Goal: Task Accomplishment & Management: Use online tool/utility

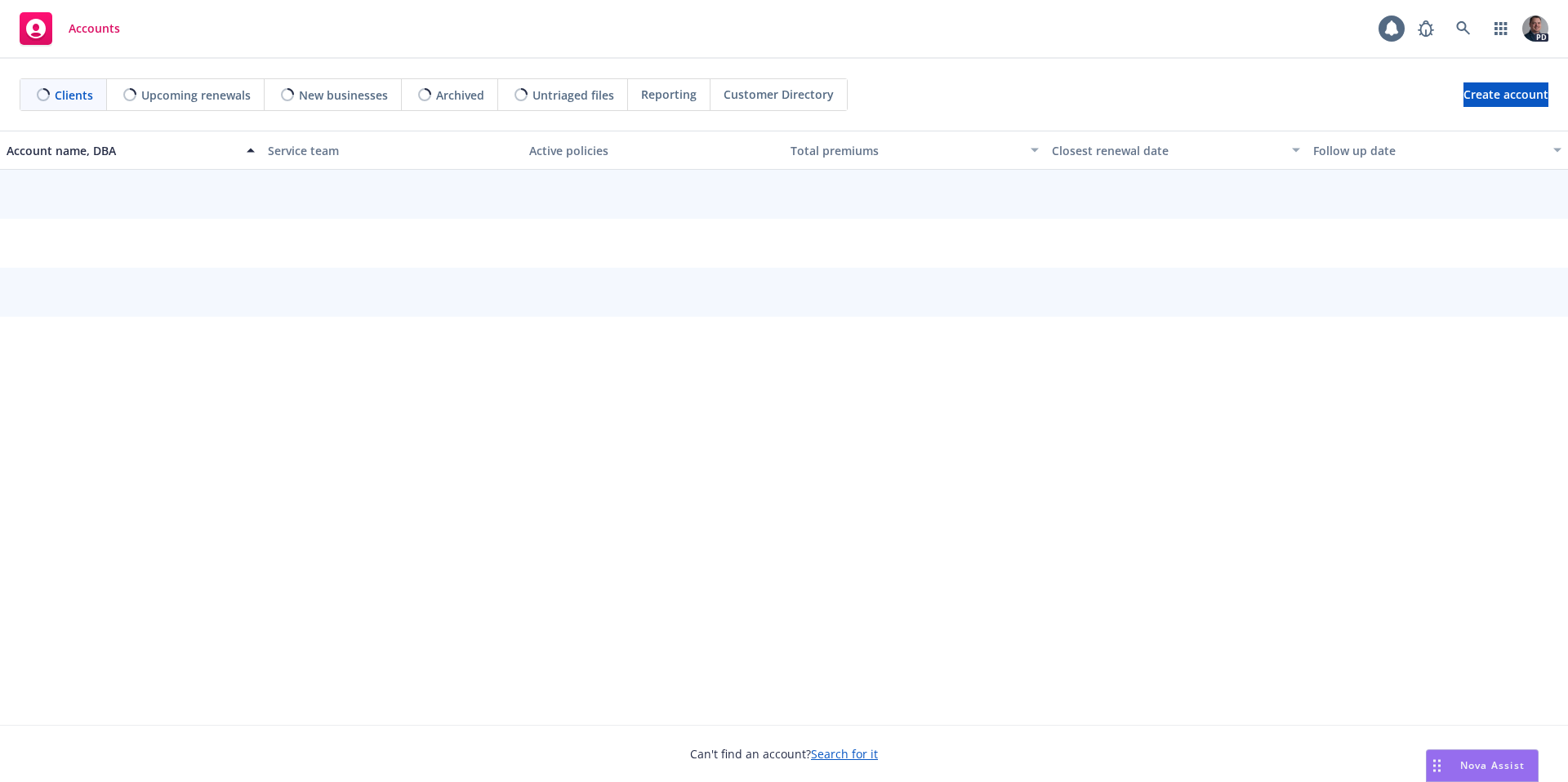
click at [1448, 761] on div "Nova Assist" at bounding box center [1492, 765] width 91 height 14
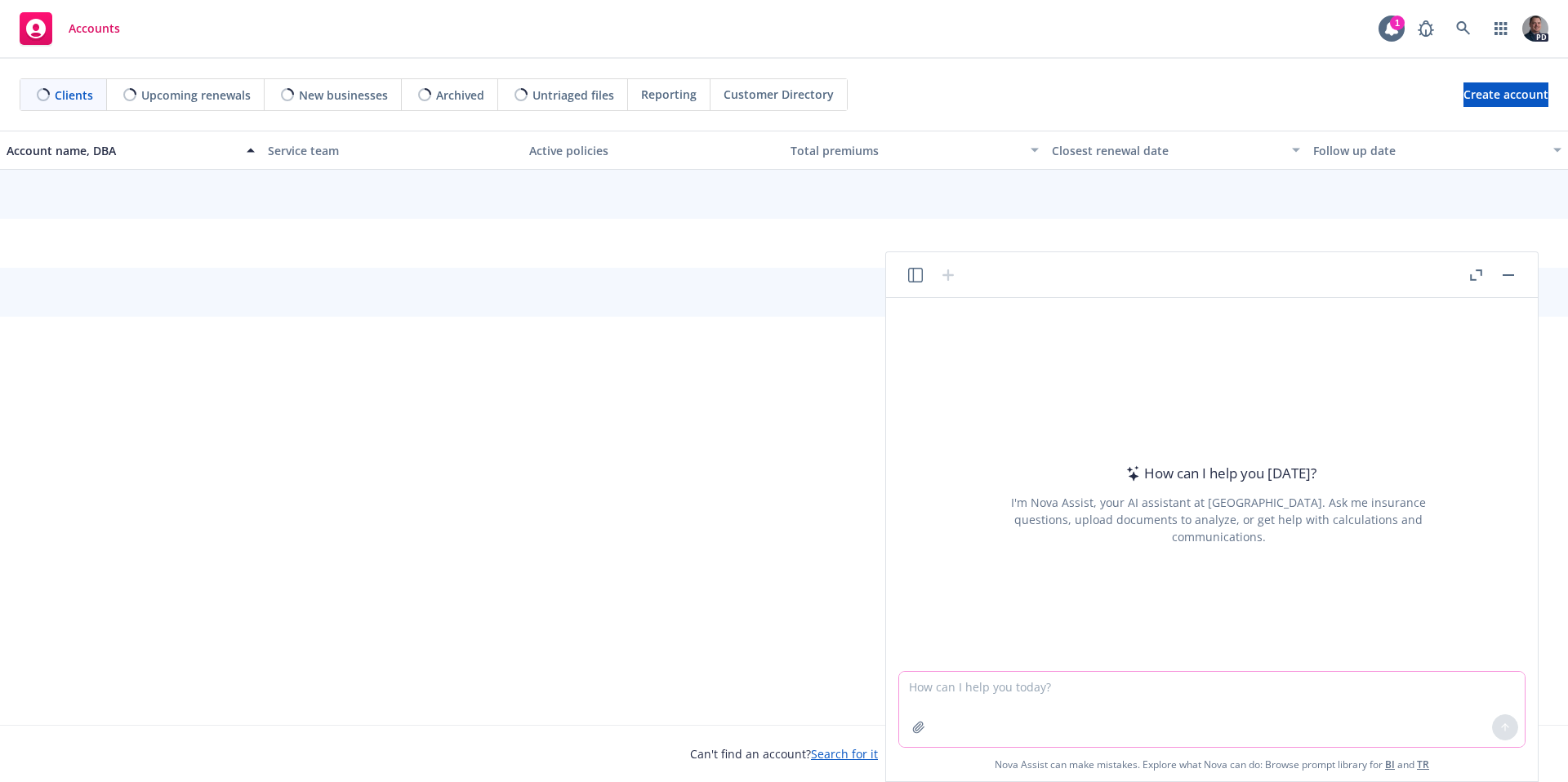
click at [922, 727] on icon "button" at bounding box center [918, 727] width 11 height 11
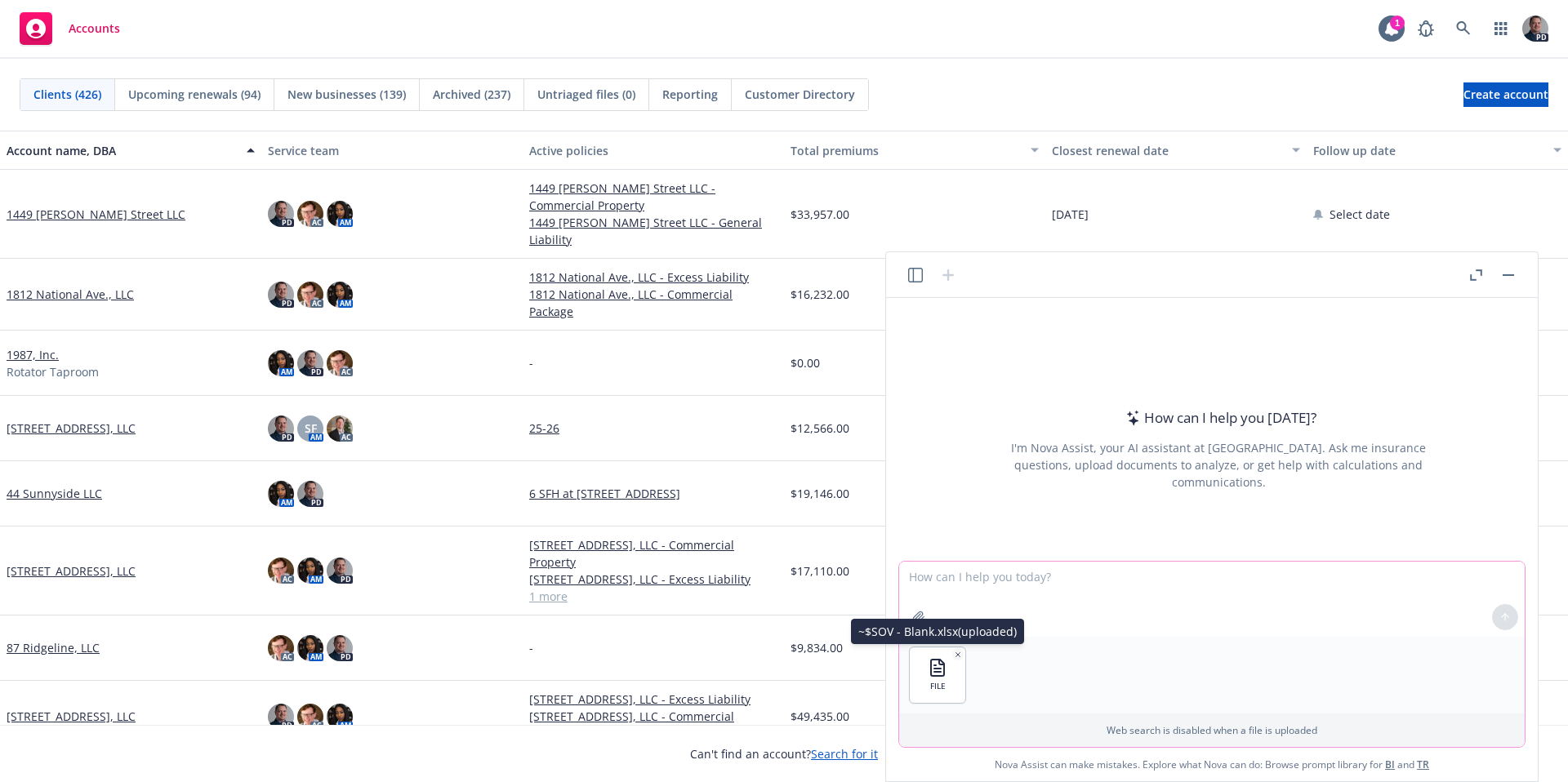
click at [920, 616] on icon "button" at bounding box center [918, 617] width 11 height 11
click at [925, 617] on icon "button" at bounding box center [918, 617] width 13 height 13
click at [999, 584] on textarea at bounding box center [1212, 599] width 626 height 75
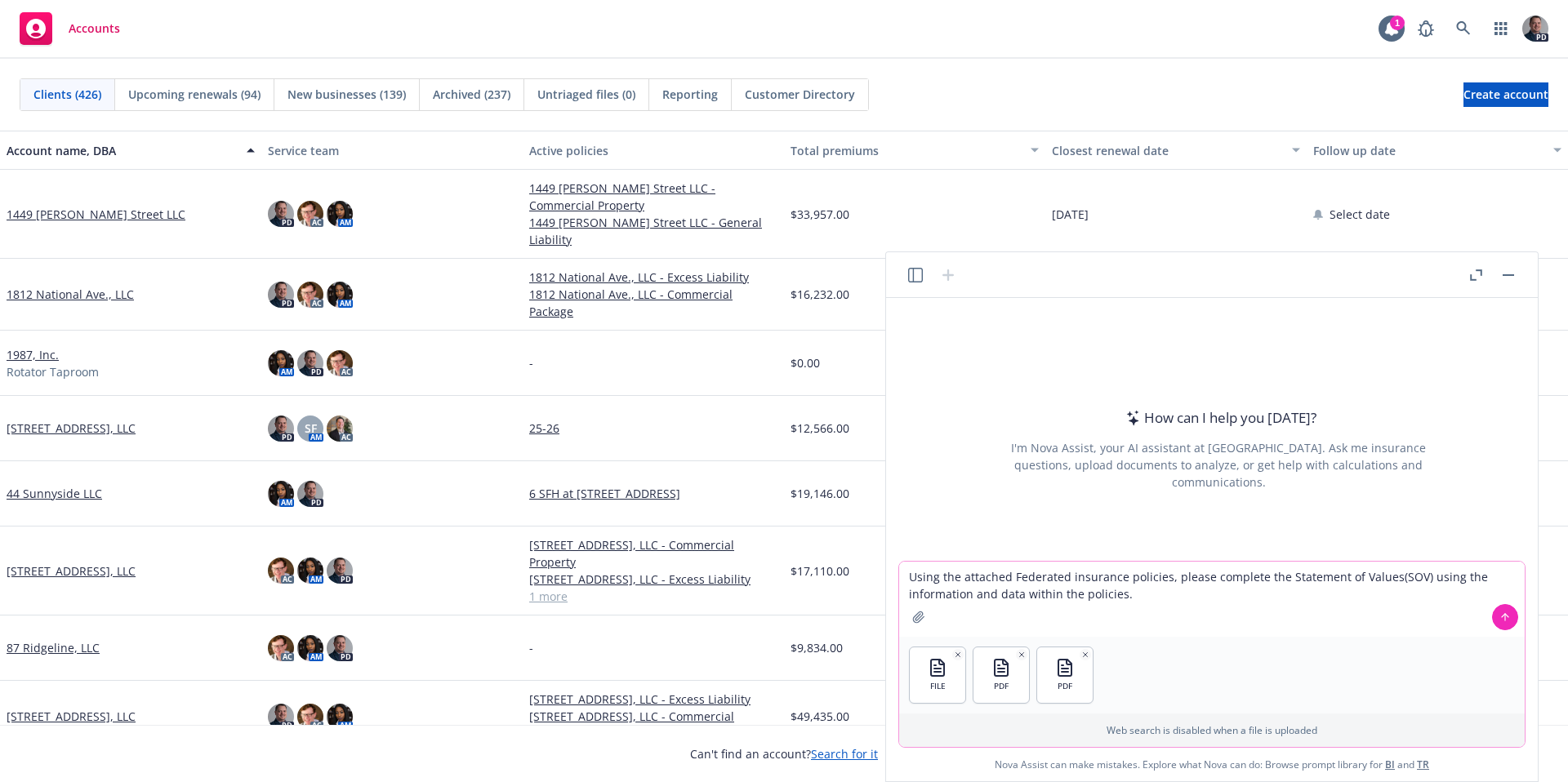
type textarea "Using the attached Federated insurance policies, please complete the Statement …"
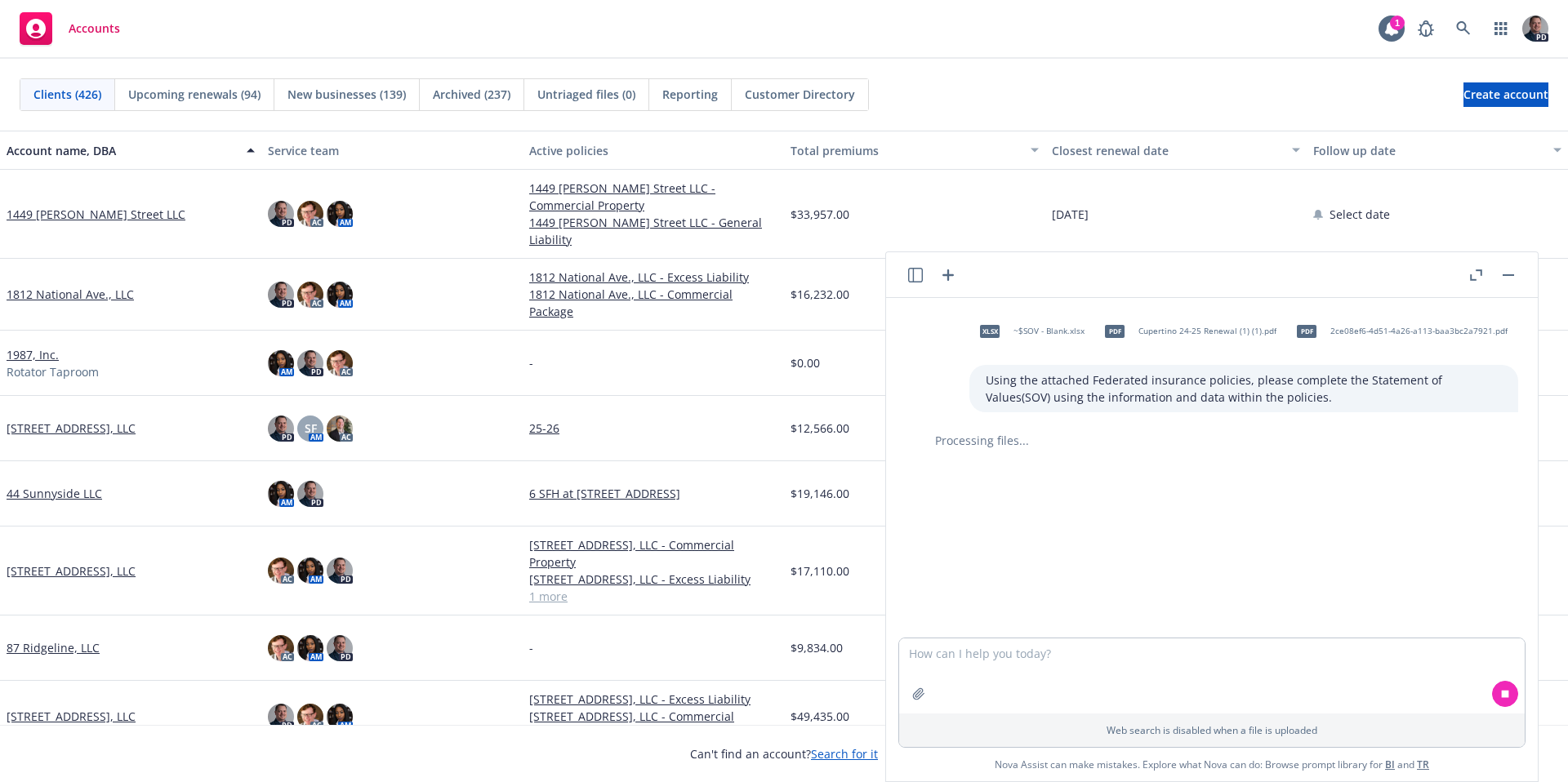
click at [1476, 279] on icon "button" at bounding box center [1476, 275] width 12 height 11
click at [1476, 279] on div "xlsx ~$SOV - Blank.xlsx pdf Cupertino 24-25 Renewal (1) (1).pdf pdf 2ce08ef6-4d…" at bounding box center [1211, 517] width 652 height 529
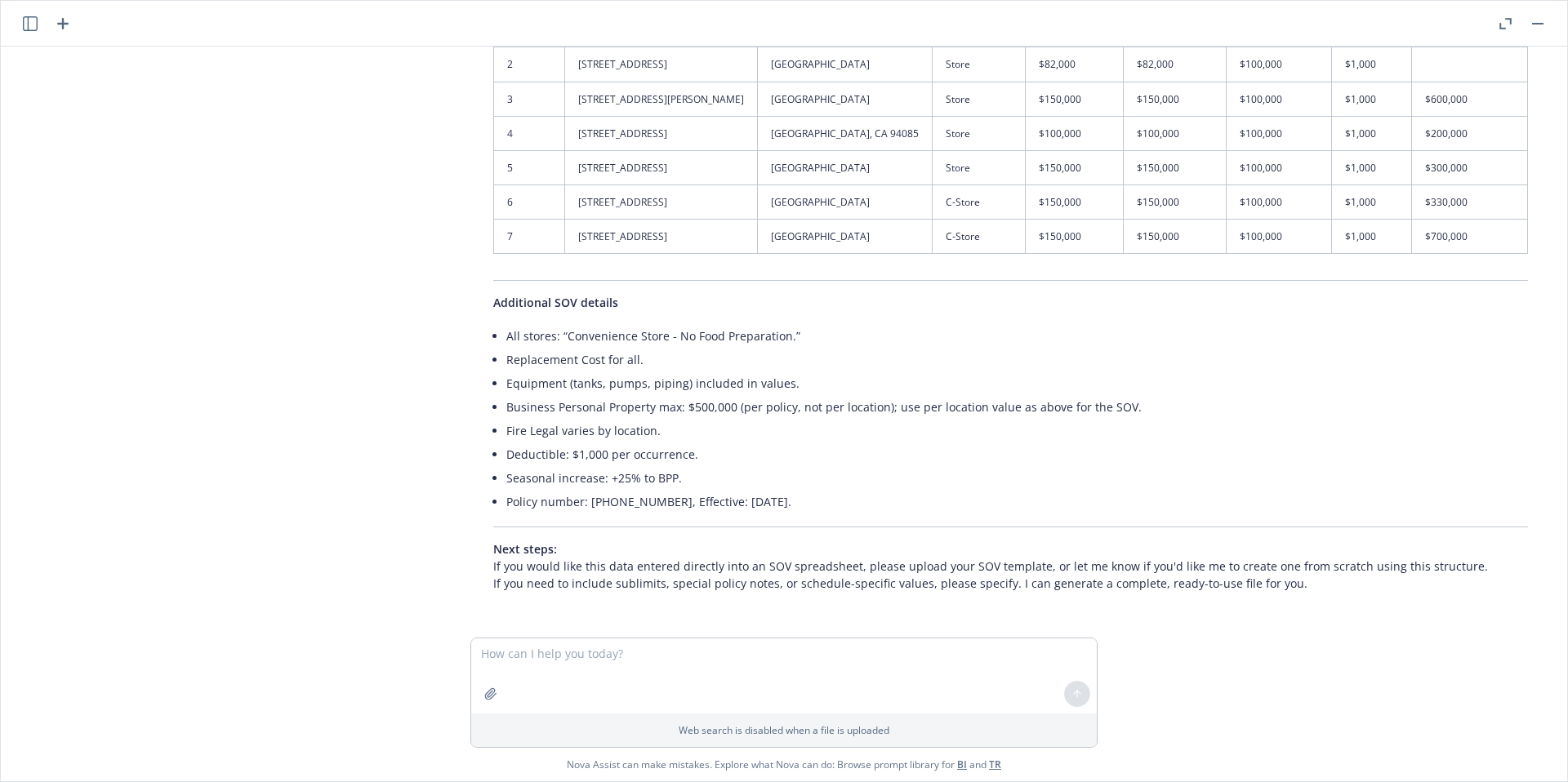
scroll to position [574, 0]
click at [777, 670] on textarea at bounding box center [784, 675] width 626 height 75
type textarea "Please add this directly to my SOV template. See attached."
click at [489, 697] on icon "button" at bounding box center [490, 693] width 13 height 13
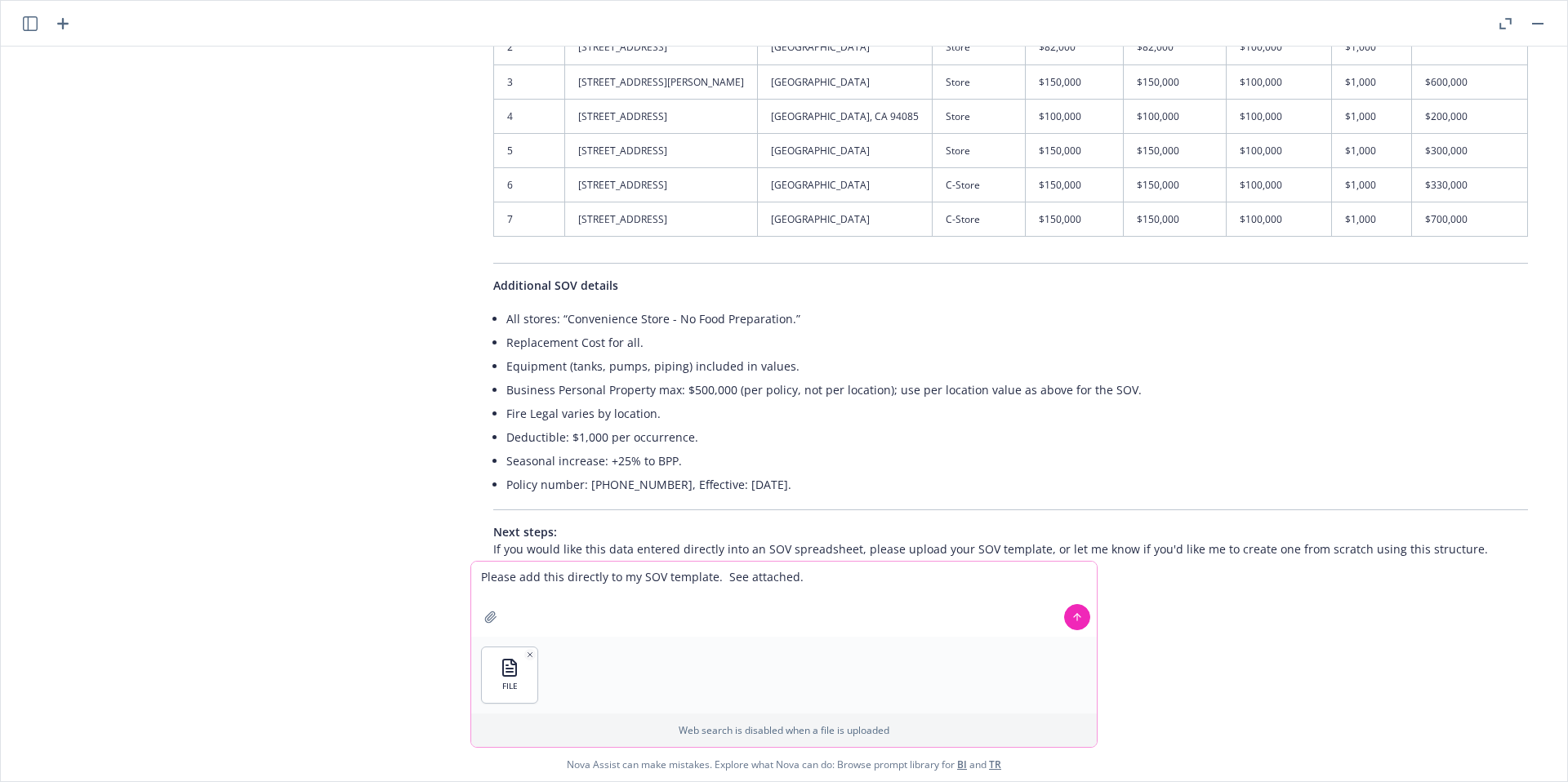
click at [1077, 613] on icon at bounding box center [1077, 615] width 7 height 3
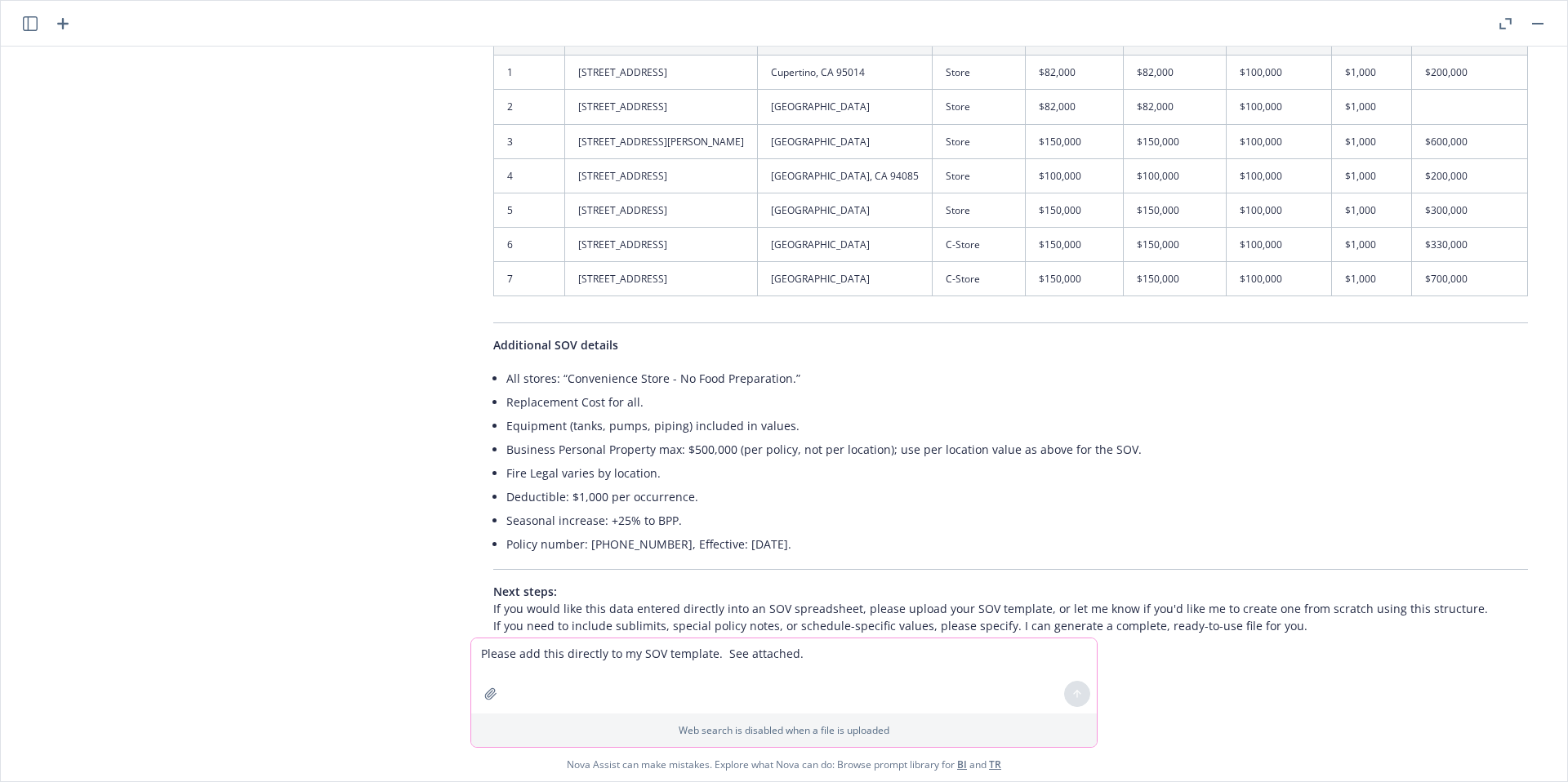
scroll to position [354, 0]
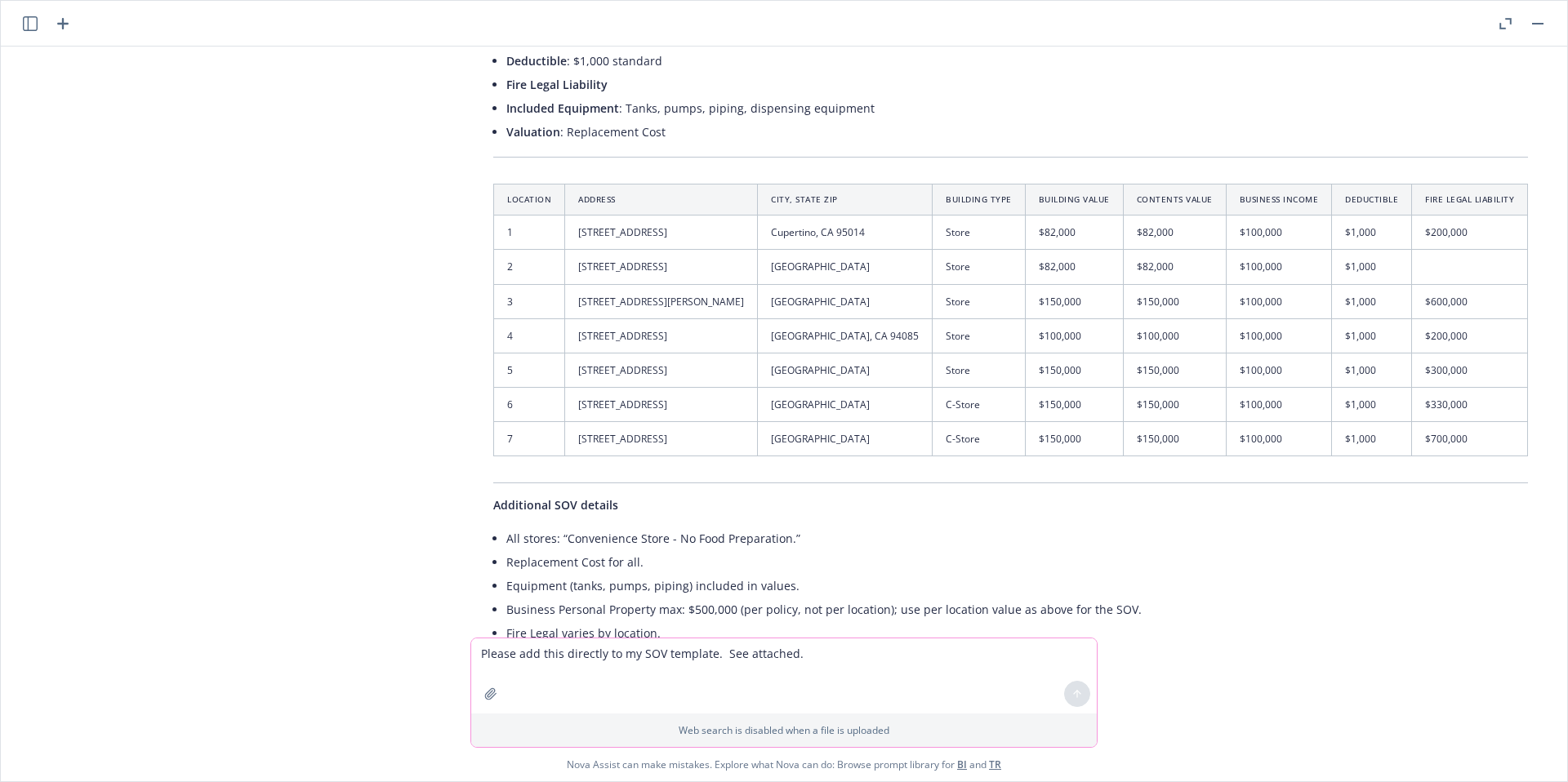
click at [510, 192] on th "Location" at bounding box center [530, 200] width 71 height 31
click at [658, 663] on textarea "Please add this directly to my SOV template. See attached." at bounding box center [784, 675] width 626 height 75
type textarea "Create your own SOV then thank you"
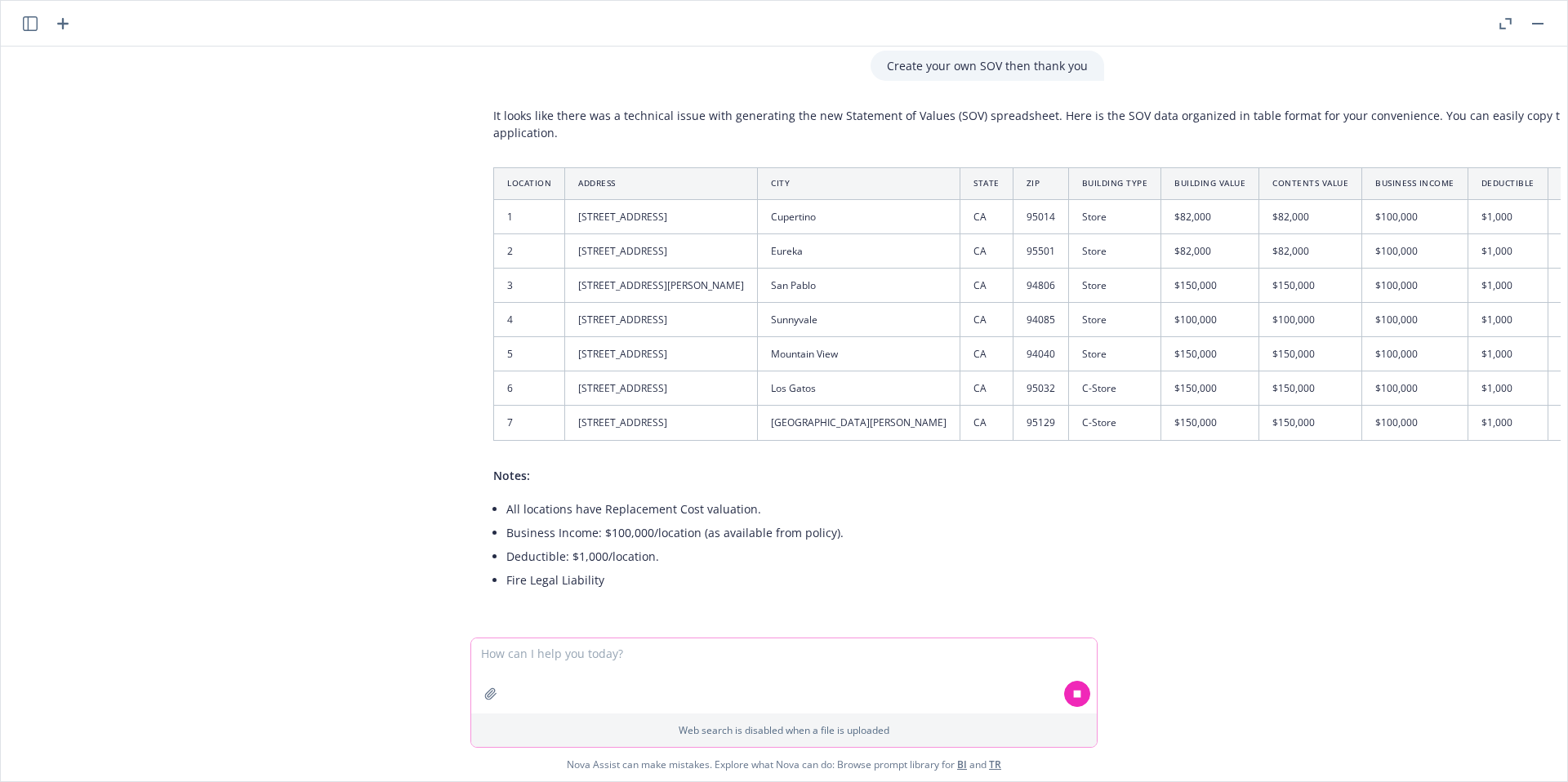
scroll to position [1544, 0]
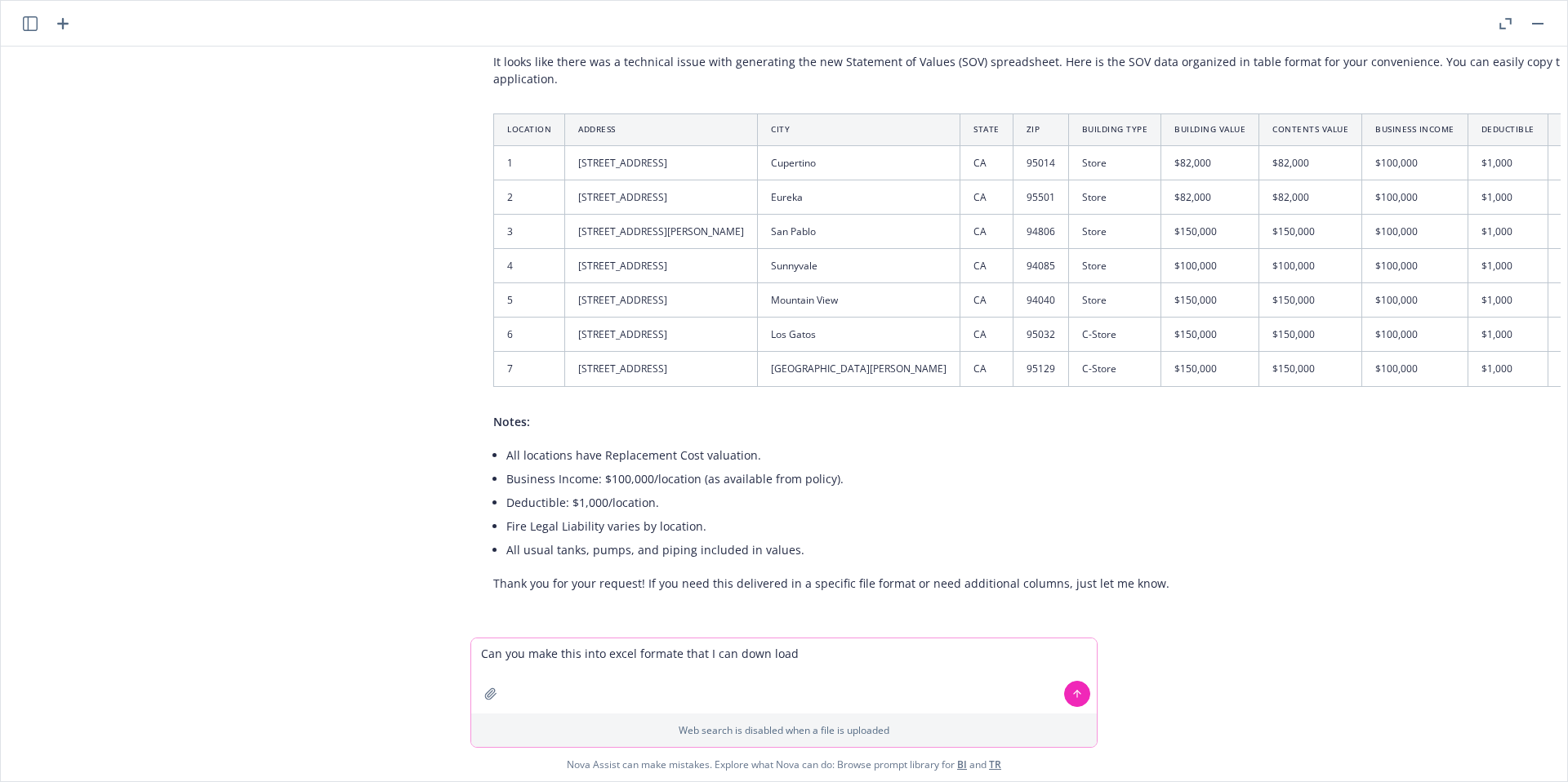
type textarea "Can you make this into excel formate that I can down load?"
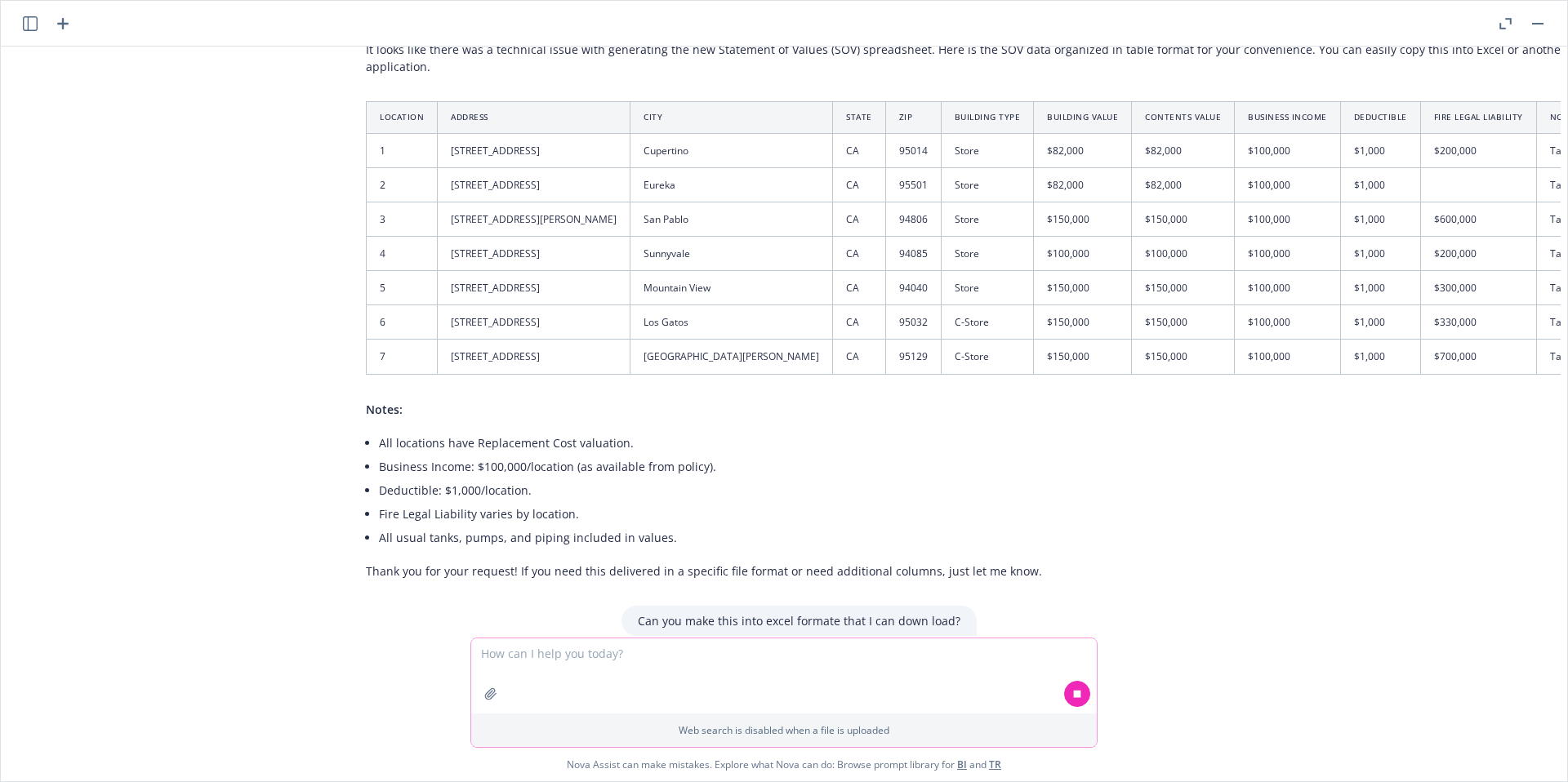
scroll to position [1656, 127]
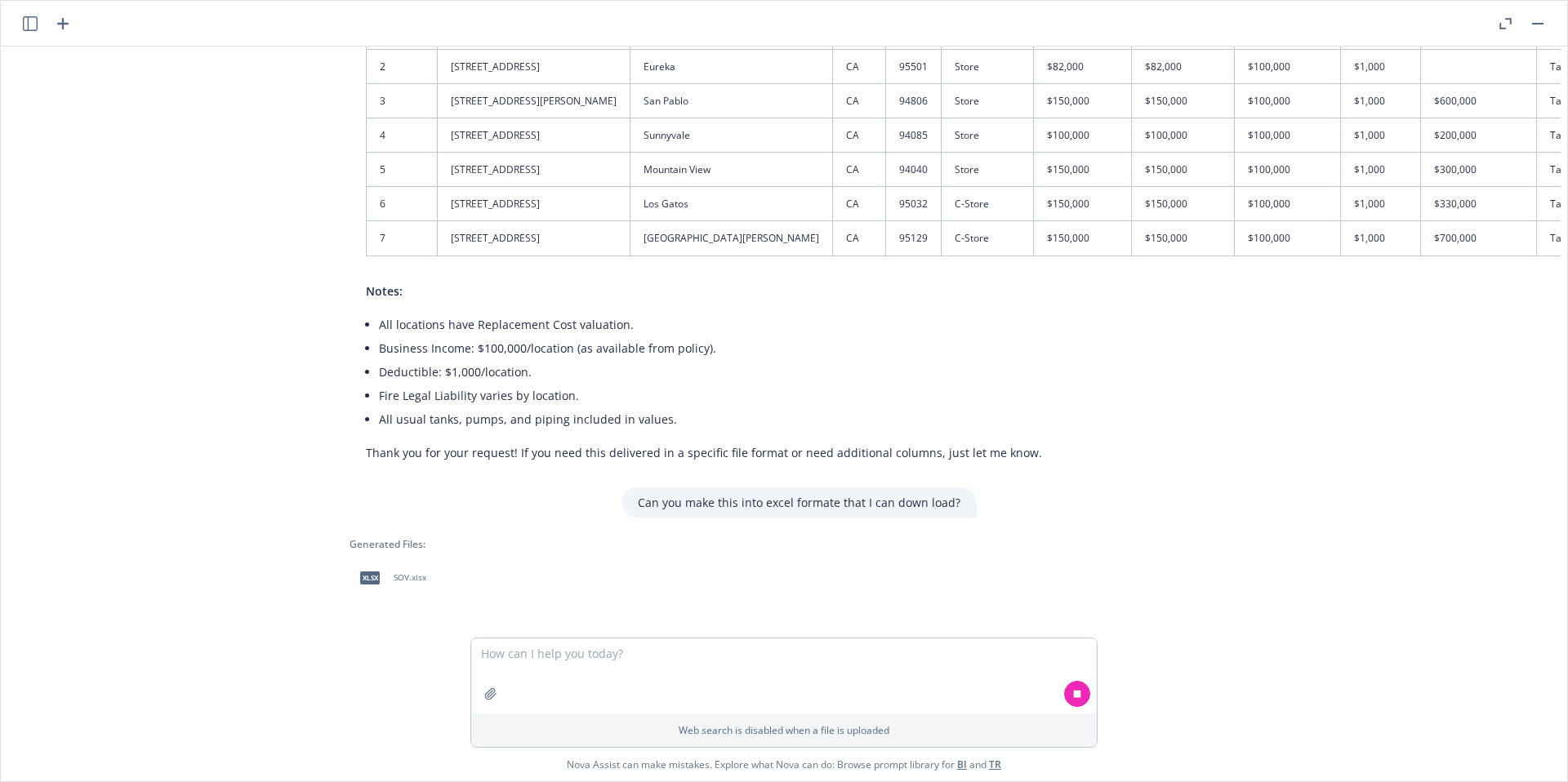
click at [375, 579] on div "xlsx" at bounding box center [370, 578] width 34 height 34
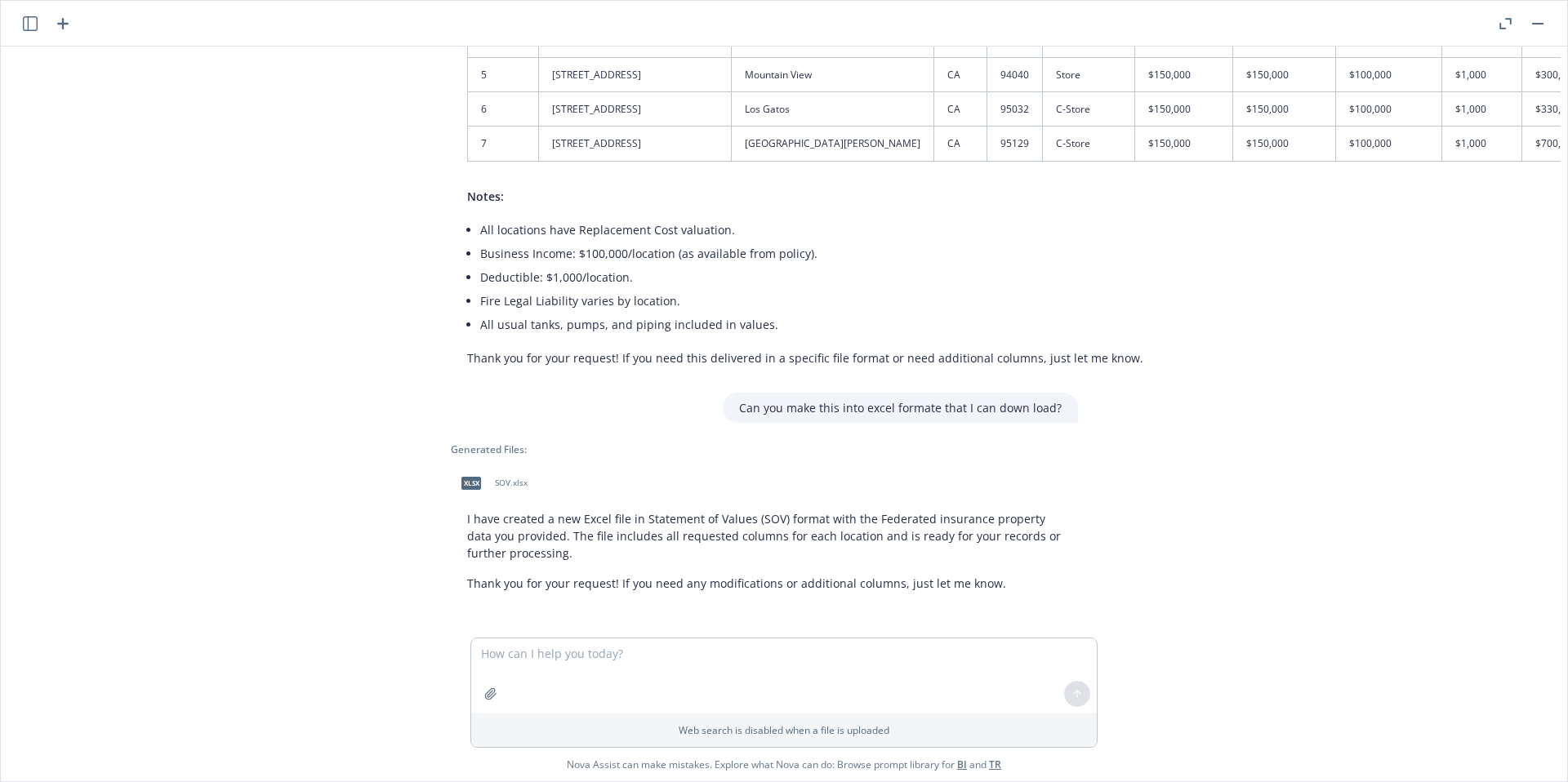
scroll to position [1769, 13]
